Goal: Task Accomplishment & Management: Manage account settings

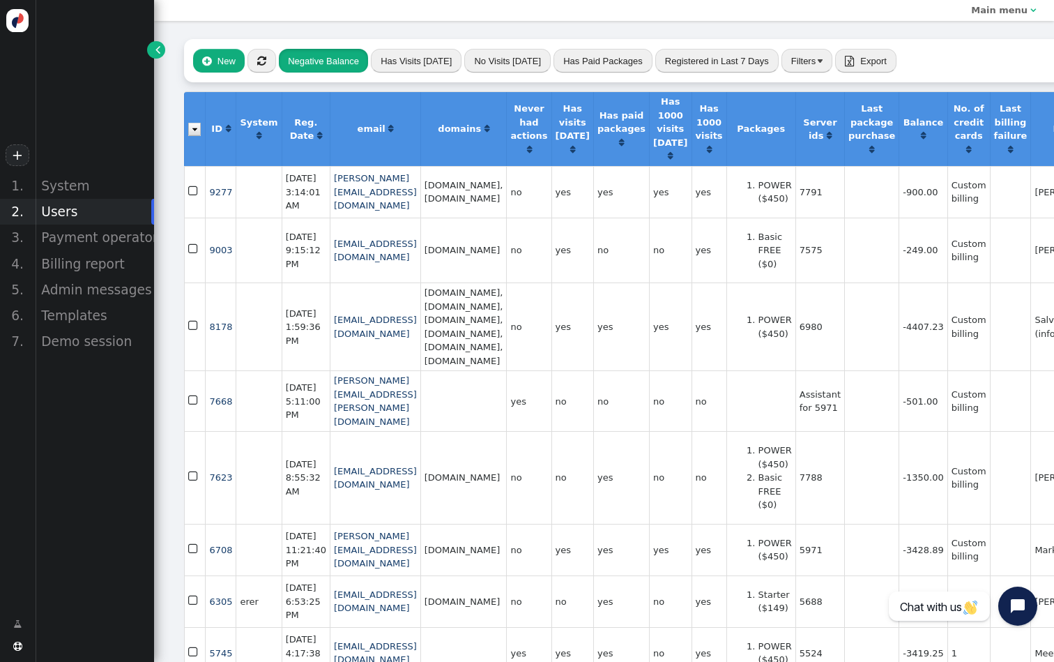
scroll to position [0, 2]
click at [262, 61] on span "" at bounding box center [261, 61] width 9 height 10
click at [351, 61] on button "Negative Balance" at bounding box center [323, 61] width 89 height 24
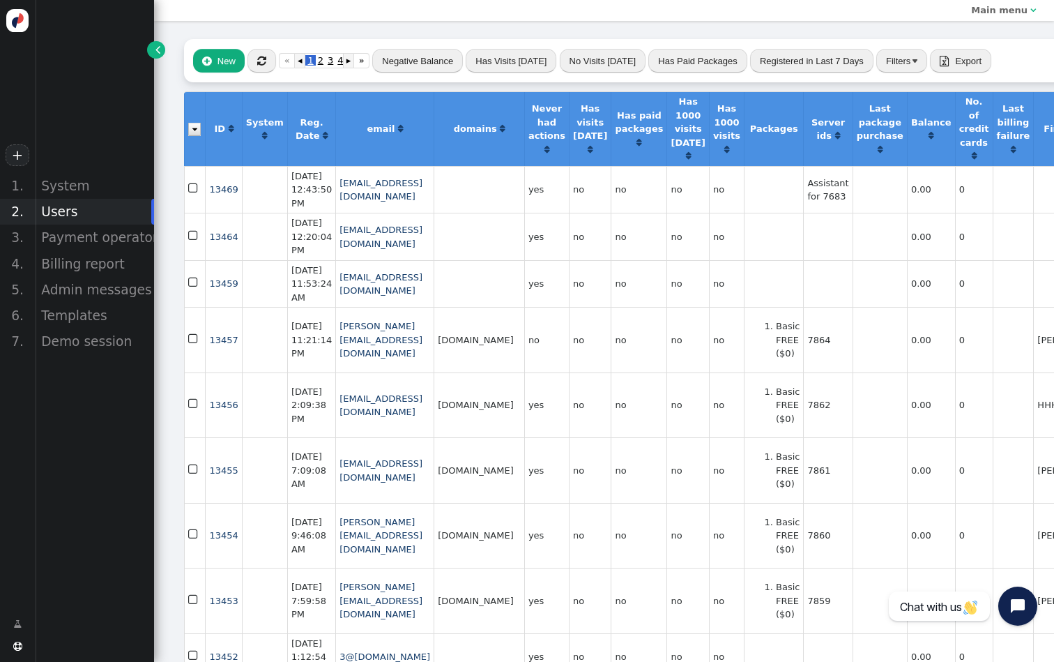
click at [255, 62] on button "" at bounding box center [262, 61] width 29 height 24
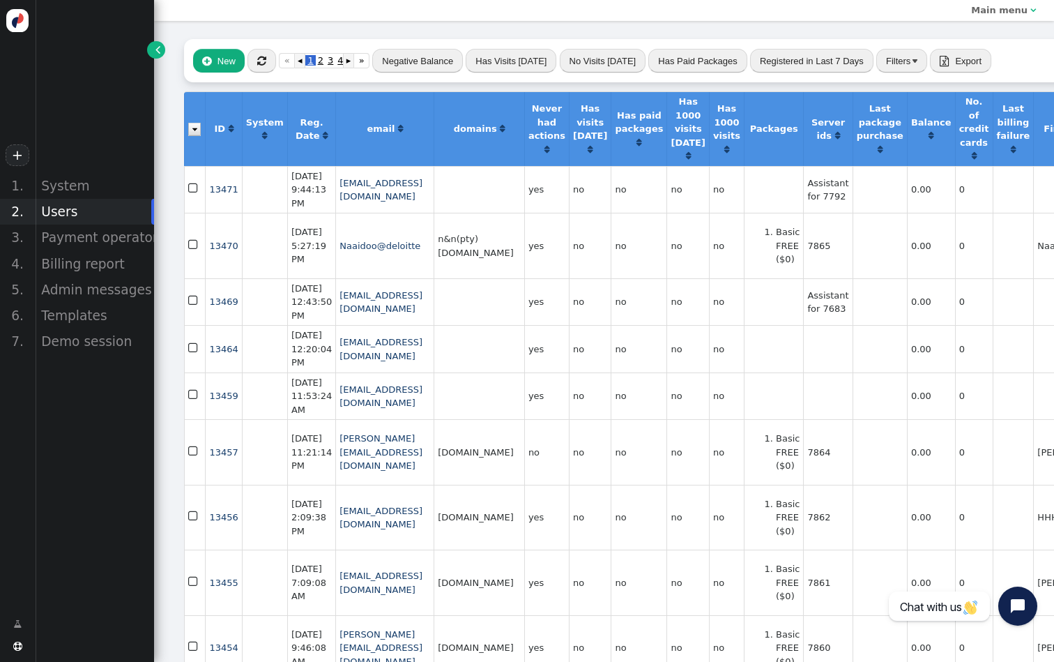
click at [255, 63] on button "" at bounding box center [262, 61] width 29 height 24
click at [124, 268] on div "Billing report" at bounding box center [94, 264] width 119 height 26
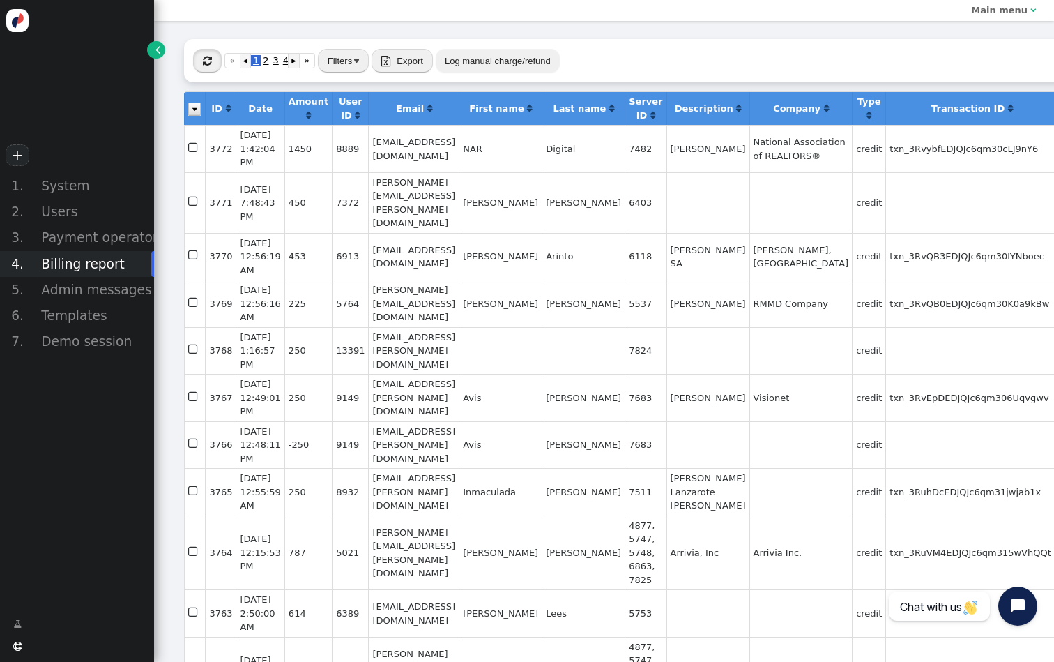
click at [204, 65] on span "" at bounding box center [207, 61] width 9 height 10
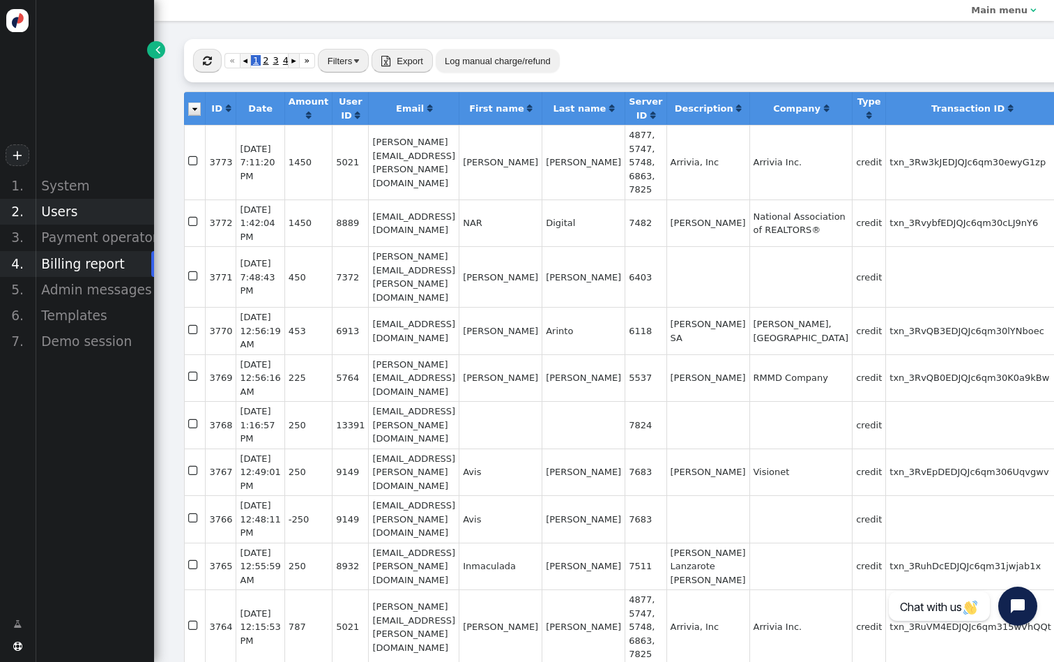
click at [73, 215] on div "Users" at bounding box center [94, 212] width 119 height 26
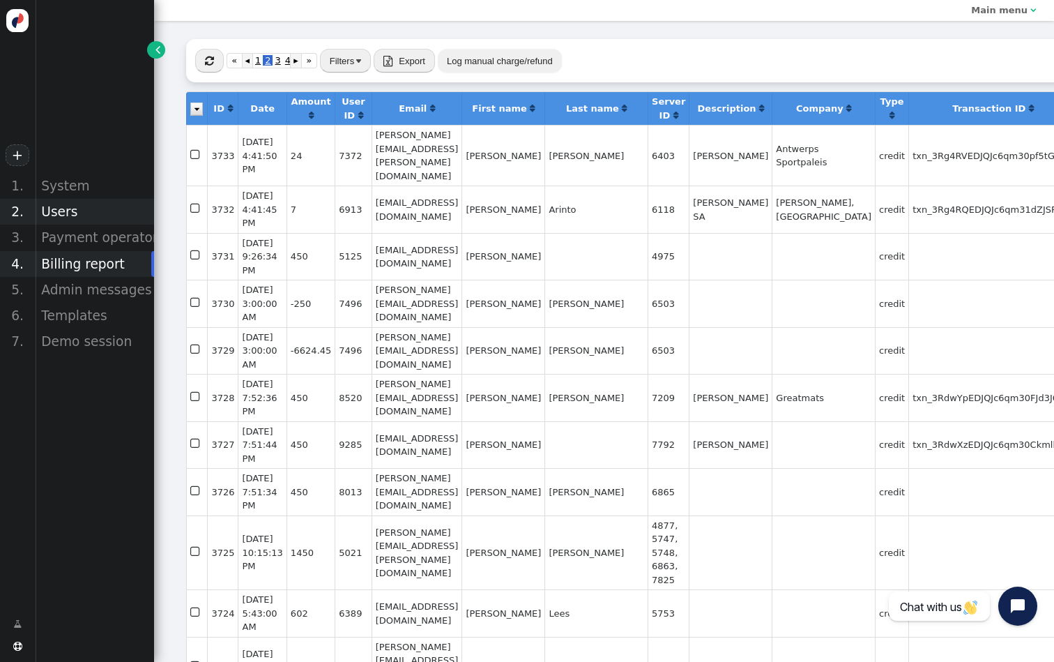
click at [113, 202] on div "Users" at bounding box center [94, 212] width 119 height 26
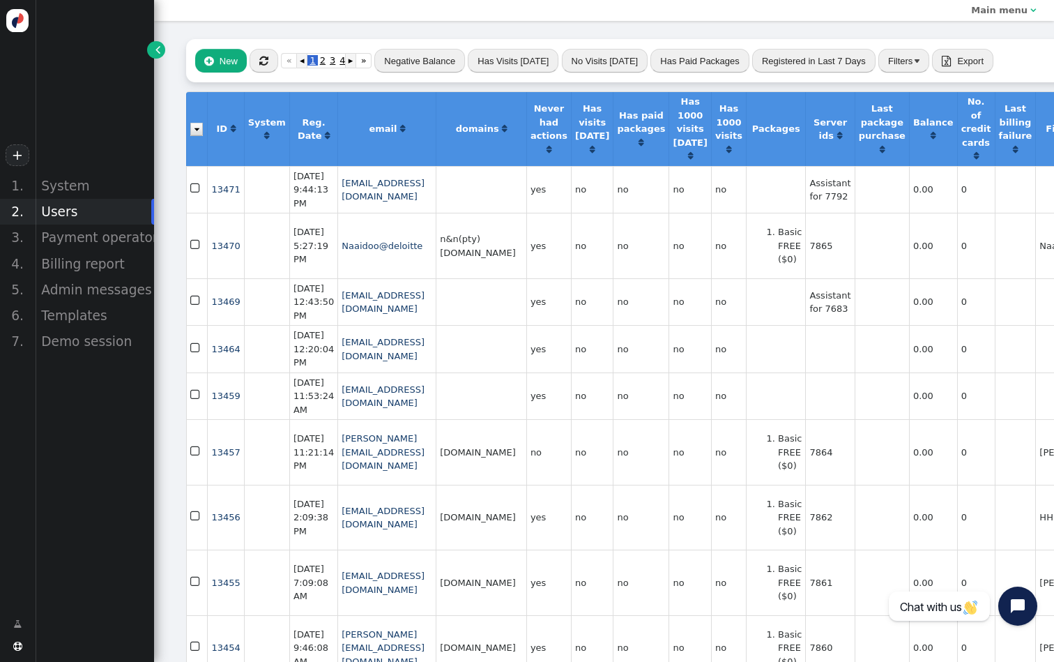
click at [262, 73] on div " New  « ◂ 1 2 3 4 ▸ » Negative Balance Has Visits [DATE] No Visits [DATE] Has…" at bounding box center [793, 60] width 1214 height 43
click at [267, 61] on span "" at bounding box center [263, 61] width 9 height 10
click at [854, 485] on td "7864" at bounding box center [829, 452] width 49 height 66
copy td "7864"
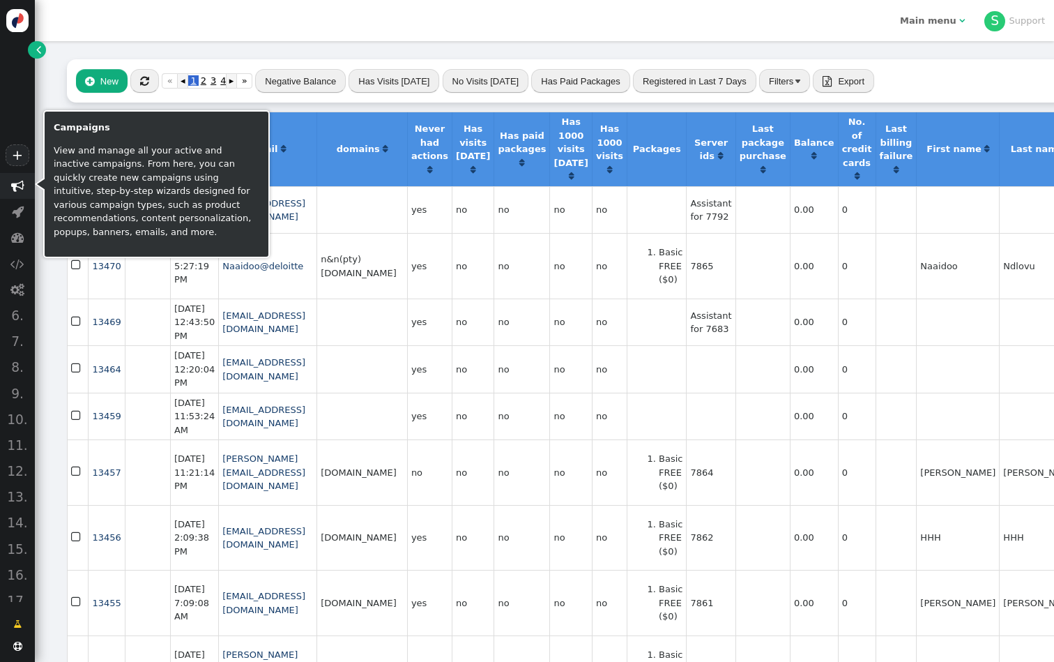
click at [19, 190] on span "" at bounding box center [17, 185] width 13 height 13
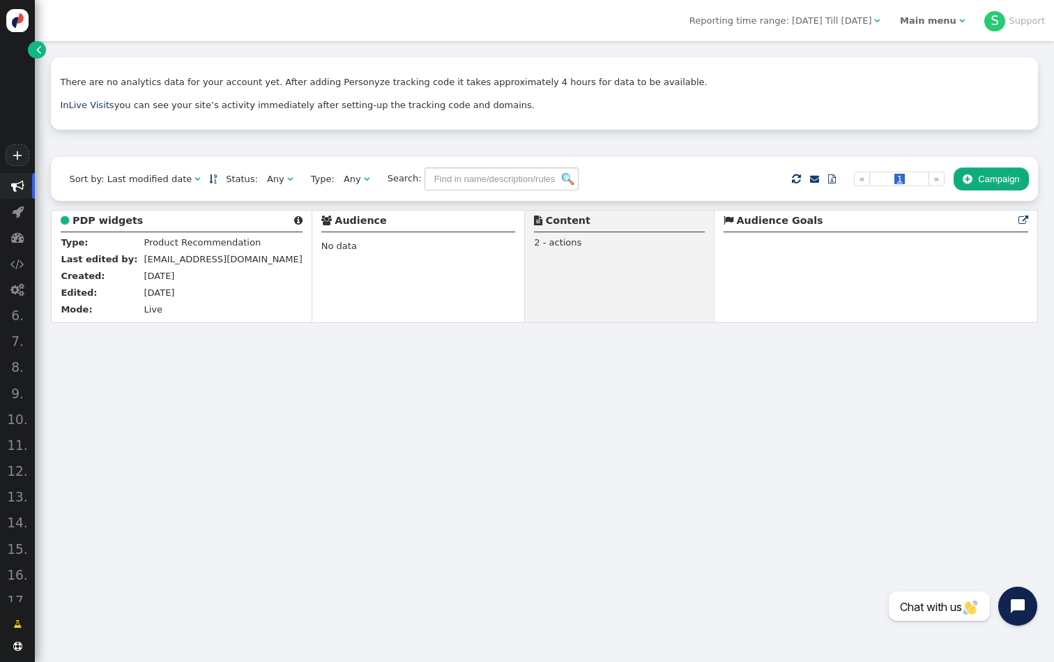
click at [40, 49] on span "" at bounding box center [38, 50] width 5 height 14
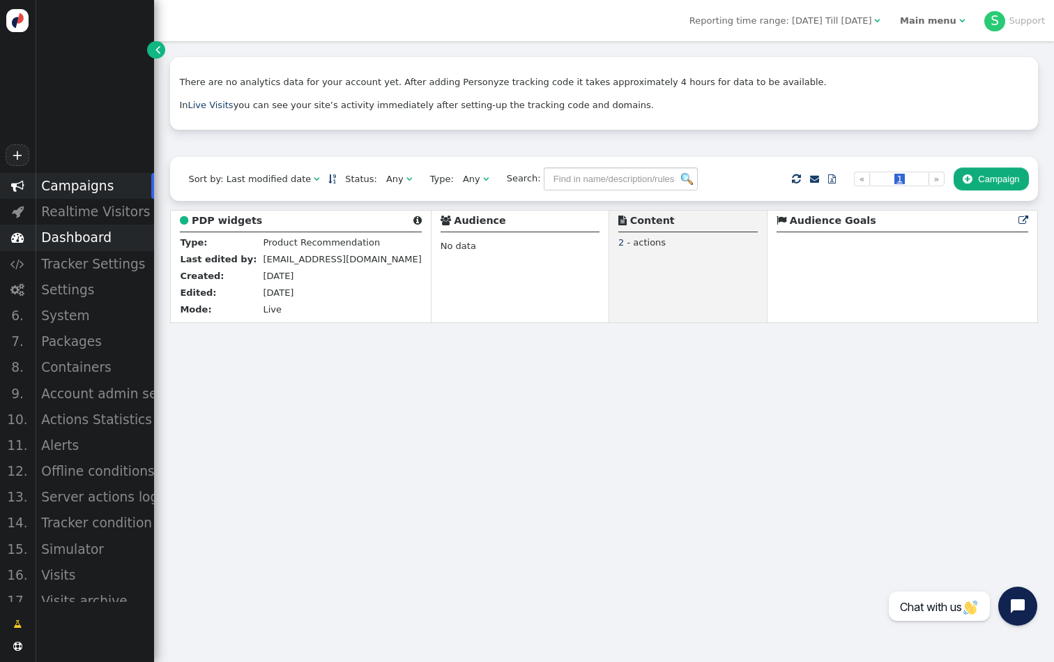
click at [101, 236] on div "Dashboard" at bounding box center [94, 238] width 119 height 26
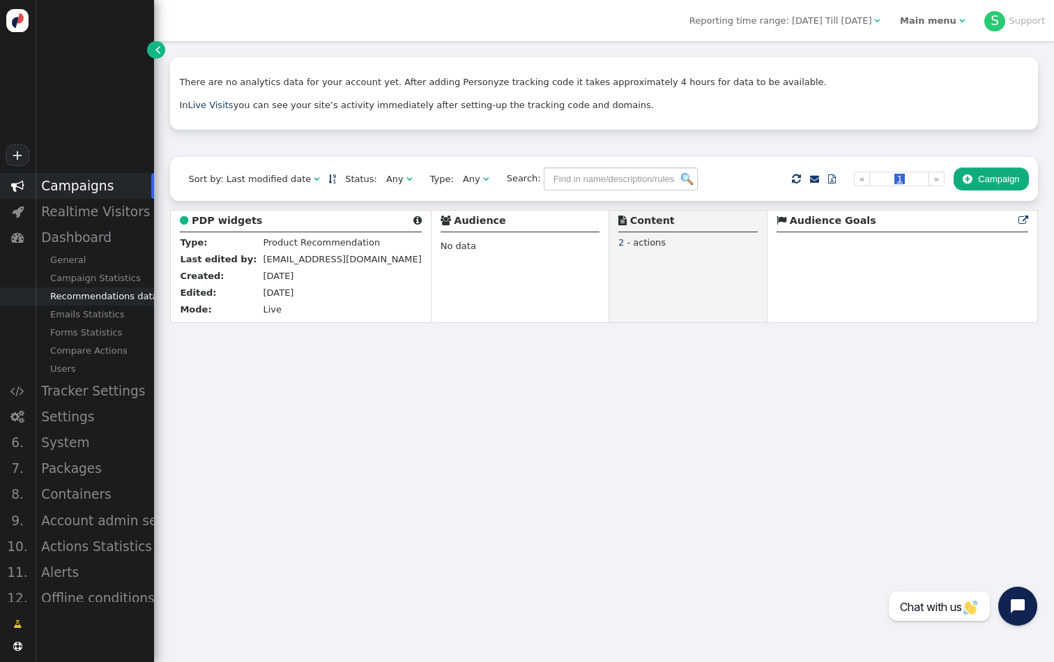
click at [112, 296] on div "Recommendations data" at bounding box center [94, 296] width 119 height 18
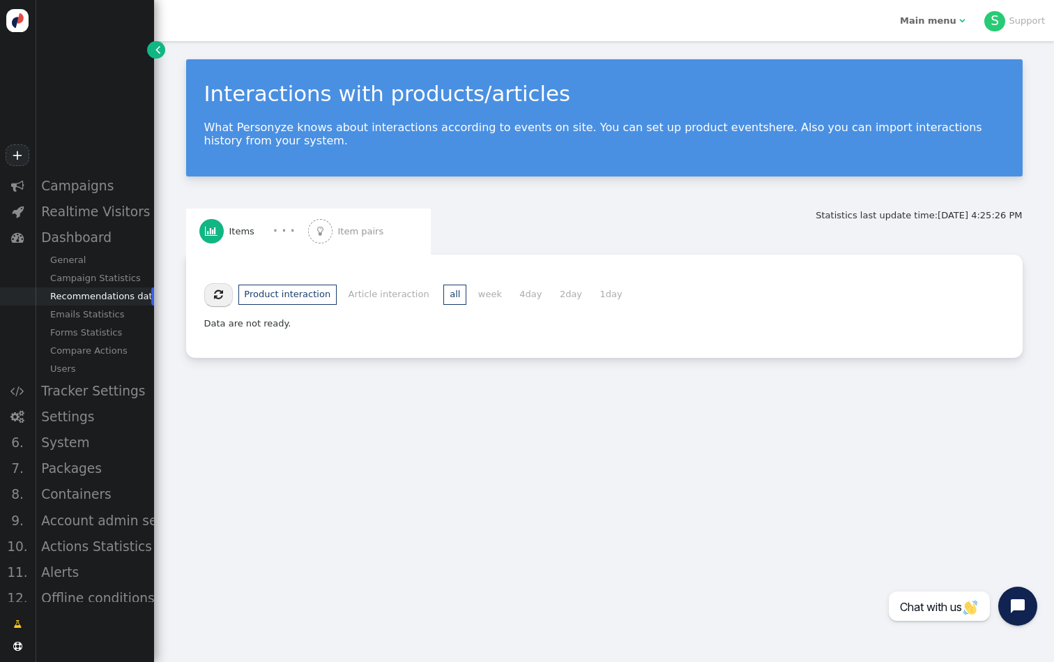
click at [365, 225] on span "Item pairs" at bounding box center [363, 232] width 51 height 14
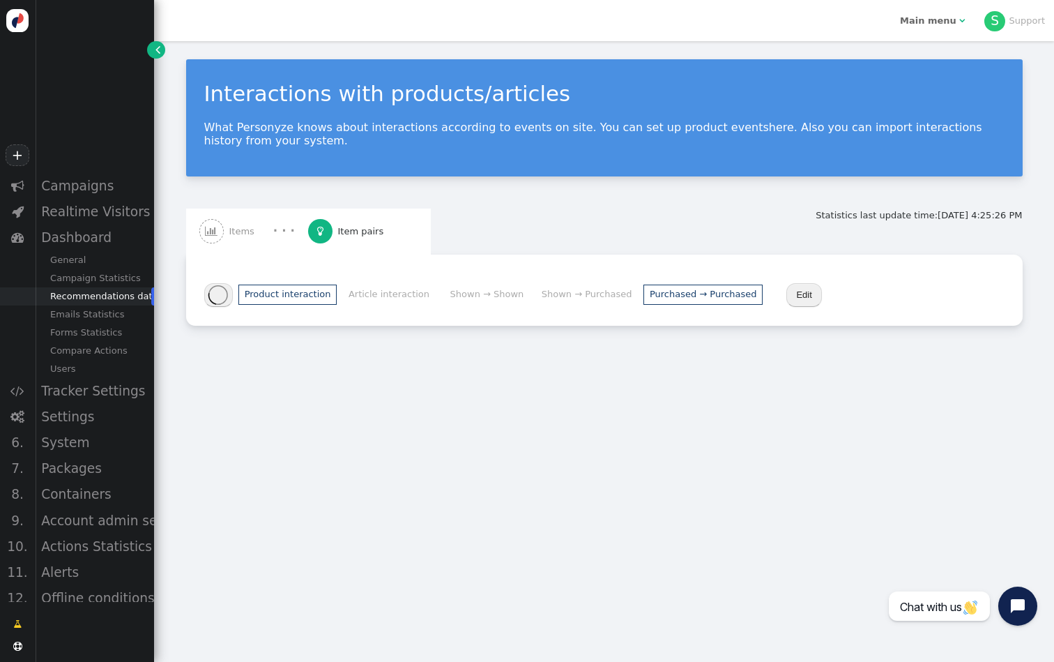
click at [698, 294] on li "Purchased → Purchased" at bounding box center [703, 295] width 119 height 20
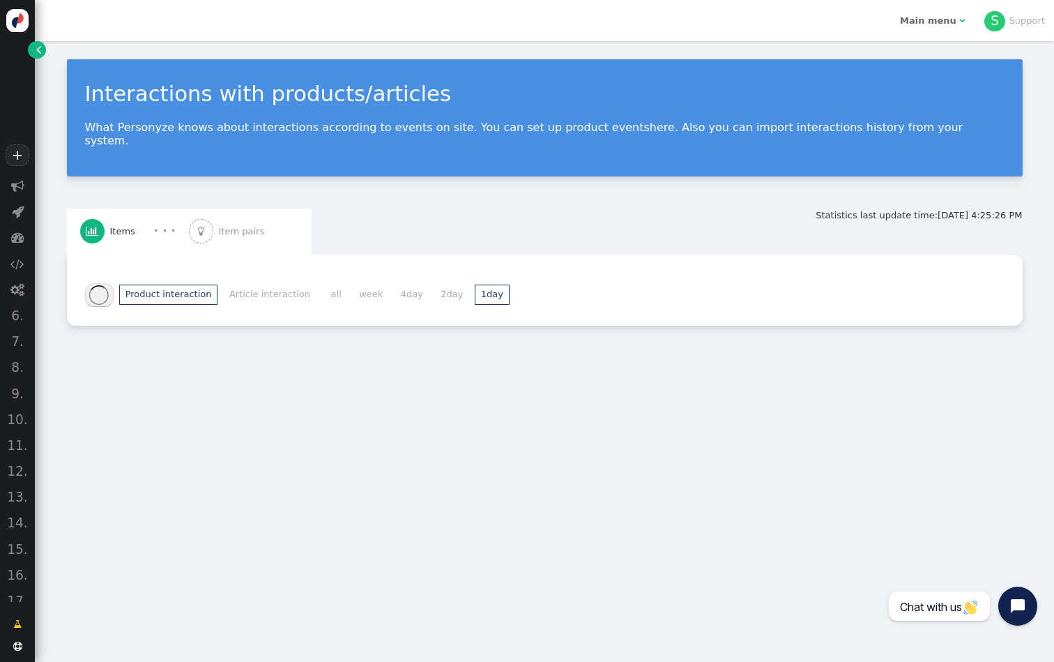
click at [475, 285] on li "1day" at bounding box center [492, 295] width 35 height 20
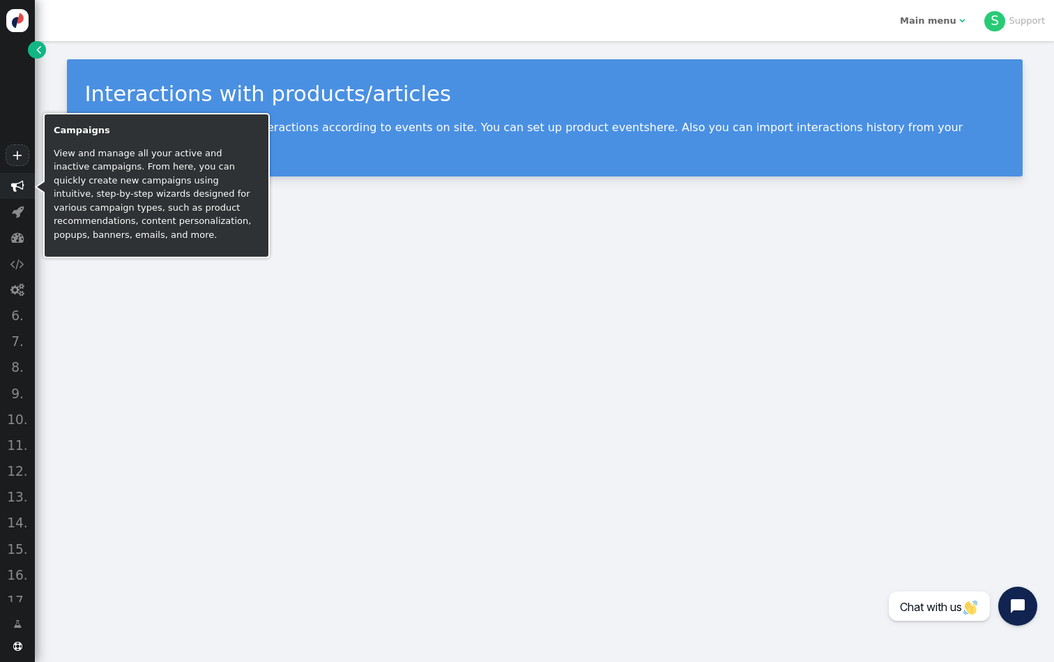
click at [13, 195] on span "" at bounding box center [17, 186] width 35 height 26
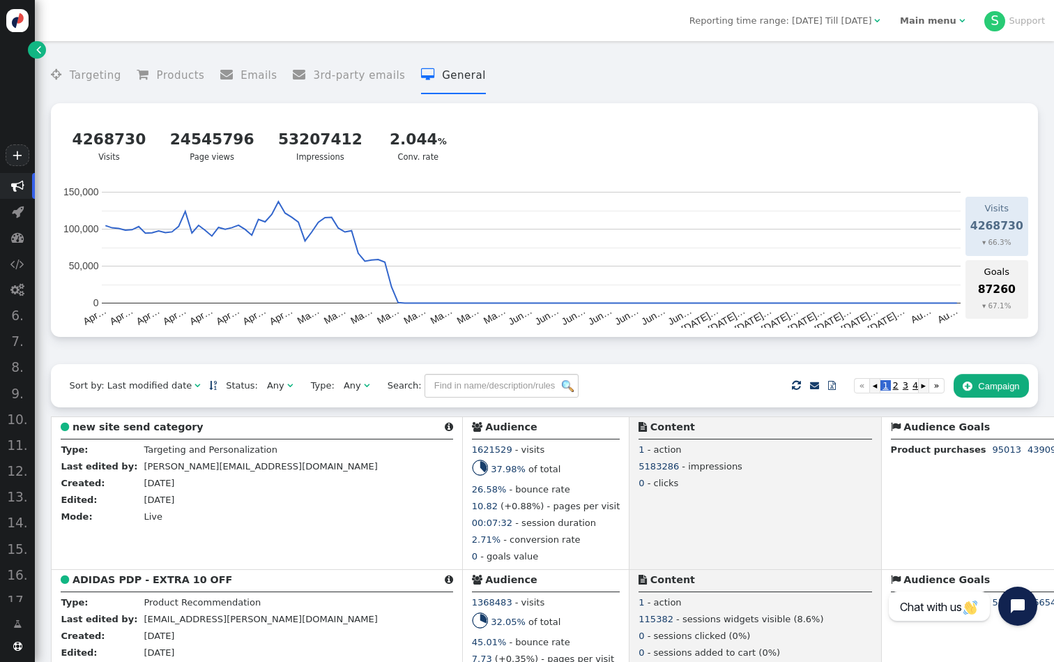
click at [39, 50] on span "" at bounding box center [38, 50] width 5 height 14
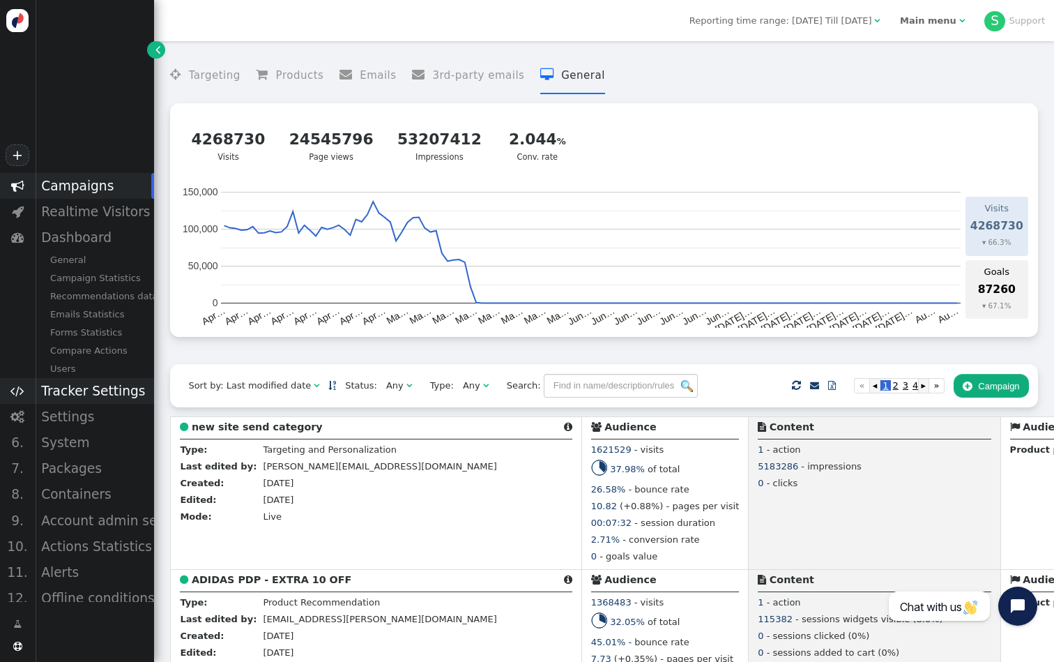
click at [114, 389] on div "Tracker Settings" at bounding box center [94, 391] width 119 height 26
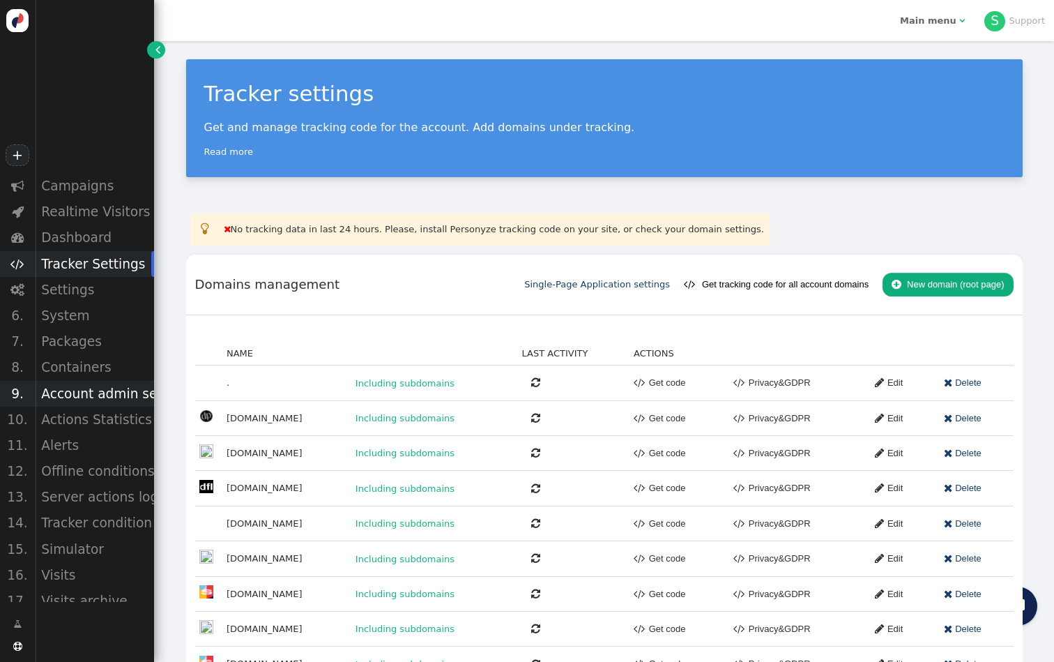
click at [123, 394] on div "Account admin settings" at bounding box center [94, 394] width 119 height 26
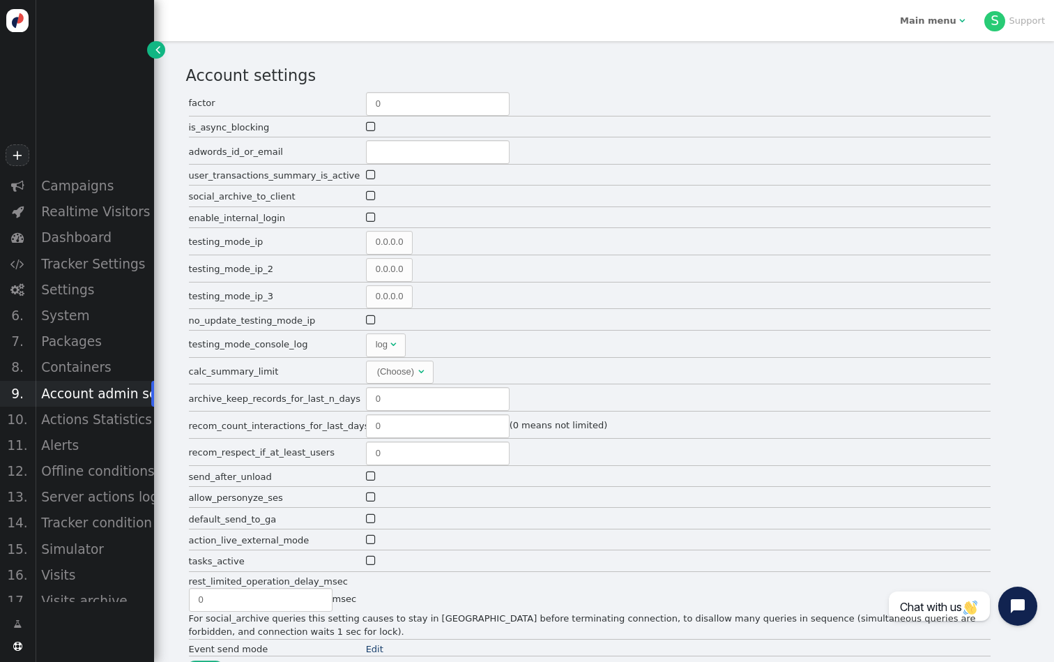
type input "159"
type input "5"
type input "2"
type input "300"
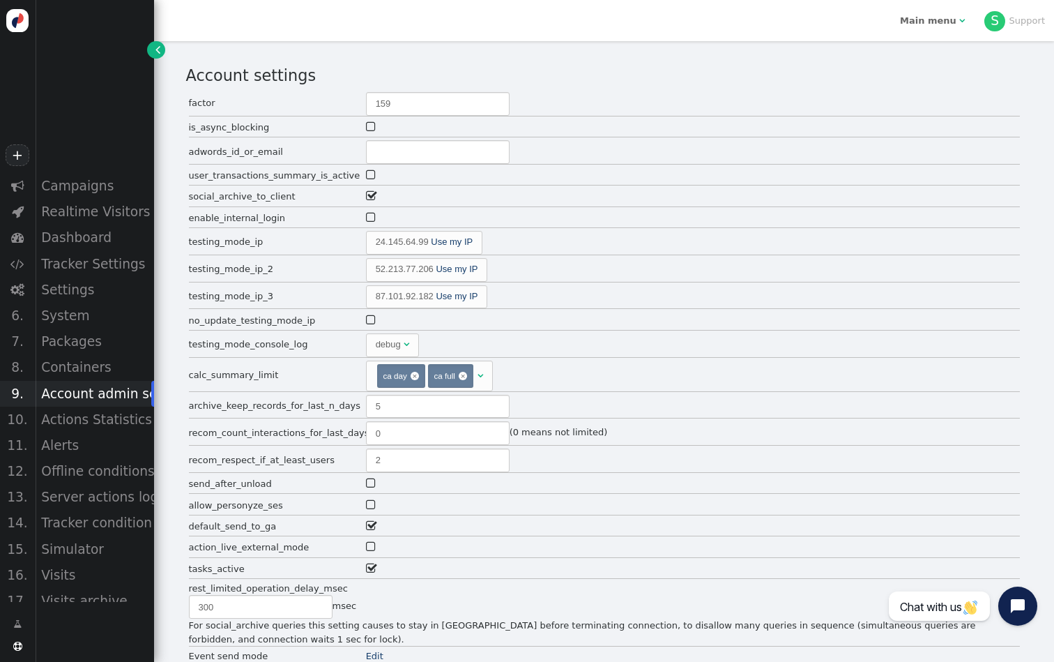
type input "/home/user_6330/upload"
type input "2"
type input "60"
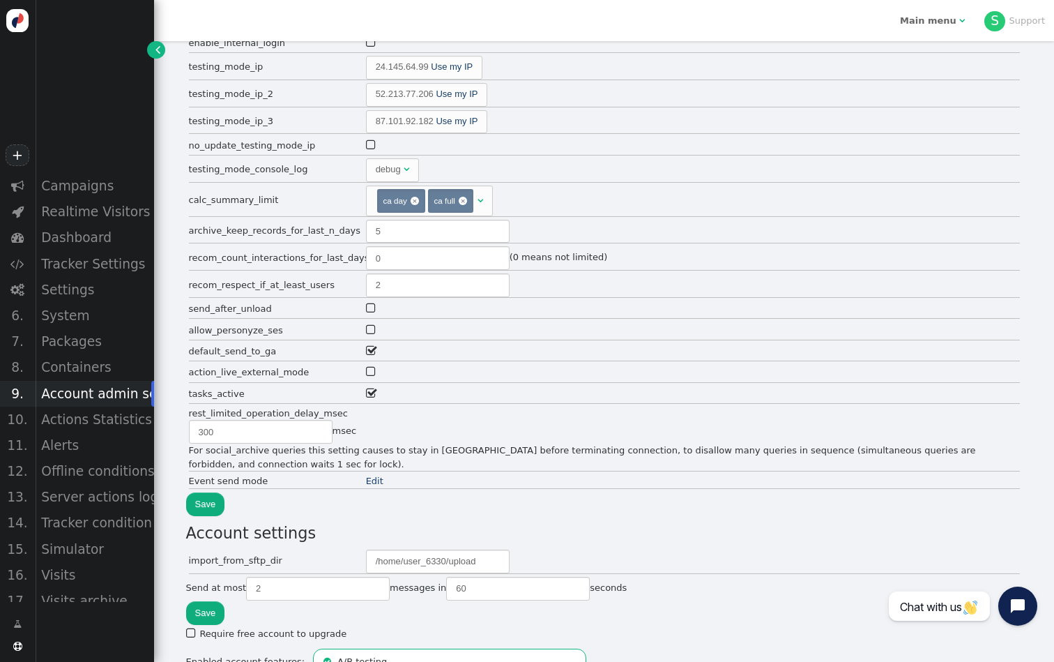
scroll to position [153, 0]
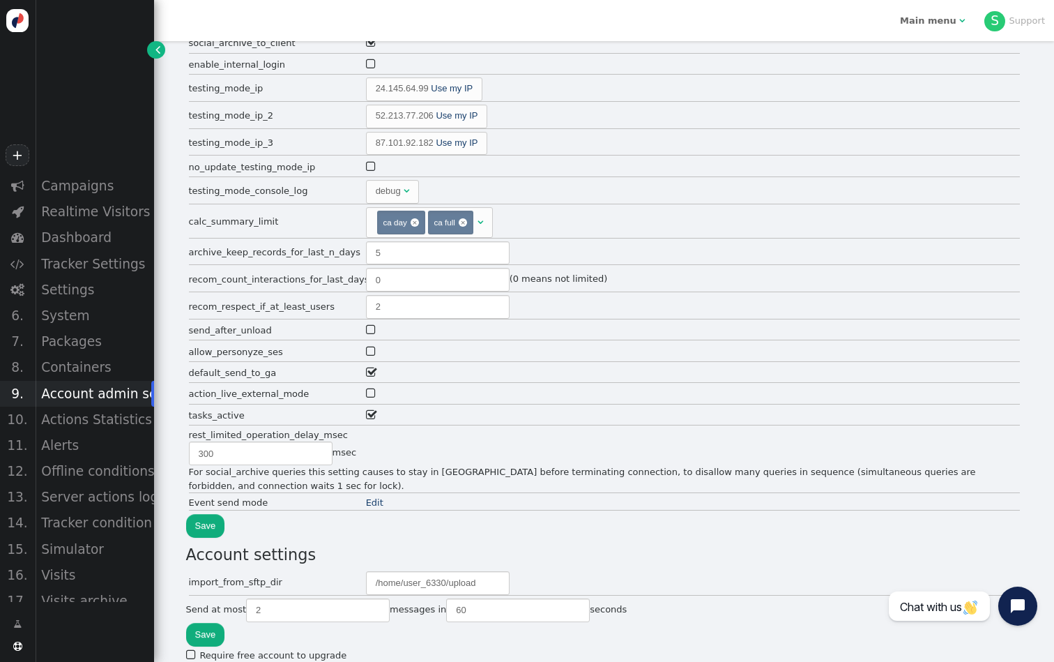
click at [372, 414] on span "" at bounding box center [372, 415] width 12 height 17
click at [198, 533] on button "Save" at bounding box center [205, 526] width 39 height 24
type input "160"
